Goal: Transaction & Acquisition: Subscribe to service/newsletter

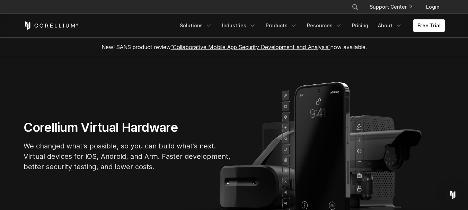
click at [425, 29] on link "Free Trial" at bounding box center [428, 25] width 31 height 12
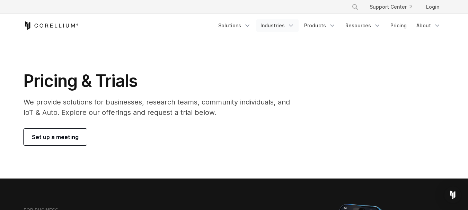
click at [285, 25] on link "Industries" at bounding box center [277, 25] width 42 height 12
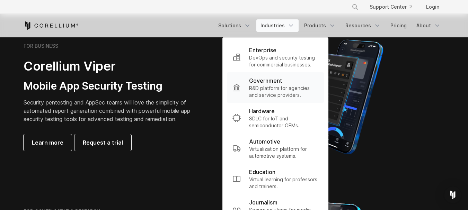
scroll to position [166, 0]
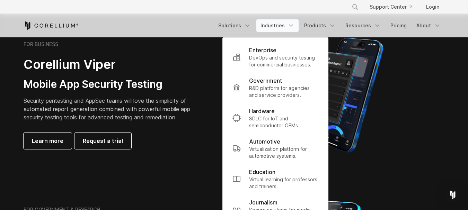
click at [177, 175] on section "FOR BUSINESS Corellium Viper Mobile App Security Testing Security pentesting an…" at bounding box center [234, 94] width 468 height 165
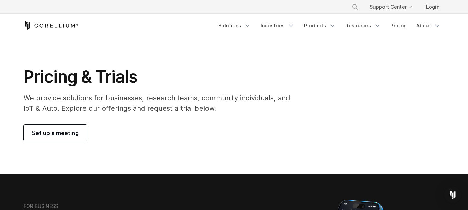
scroll to position [0, 0]
